Goal: Transaction & Acquisition: Purchase product/service

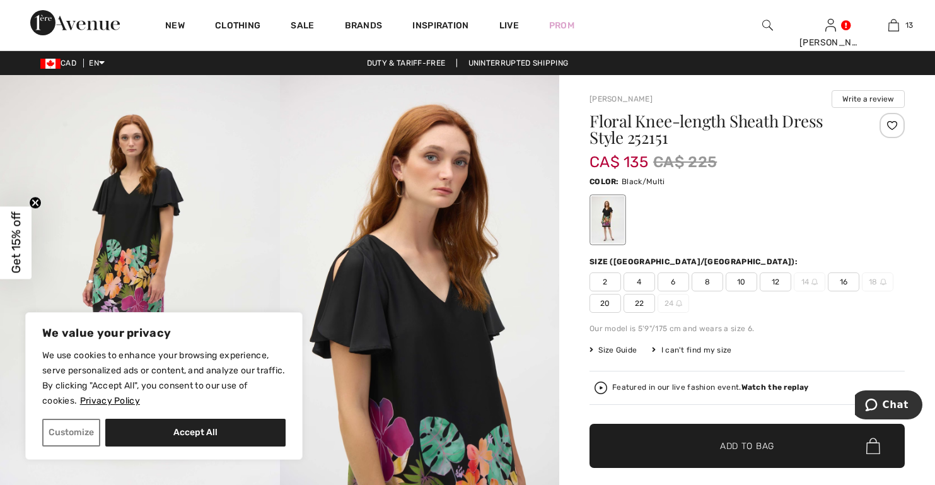
click at [838, 283] on span "16" at bounding box center [844, 281] width 32 height 19
click at [895, 129] on div at bounding box center [891, 125] width 25 height 25
click at [772, 443] on span "Add to Bag" at bounding box center [747, 445] width 54 height 13
